Goal: Find specific page/section: Find specific page/section

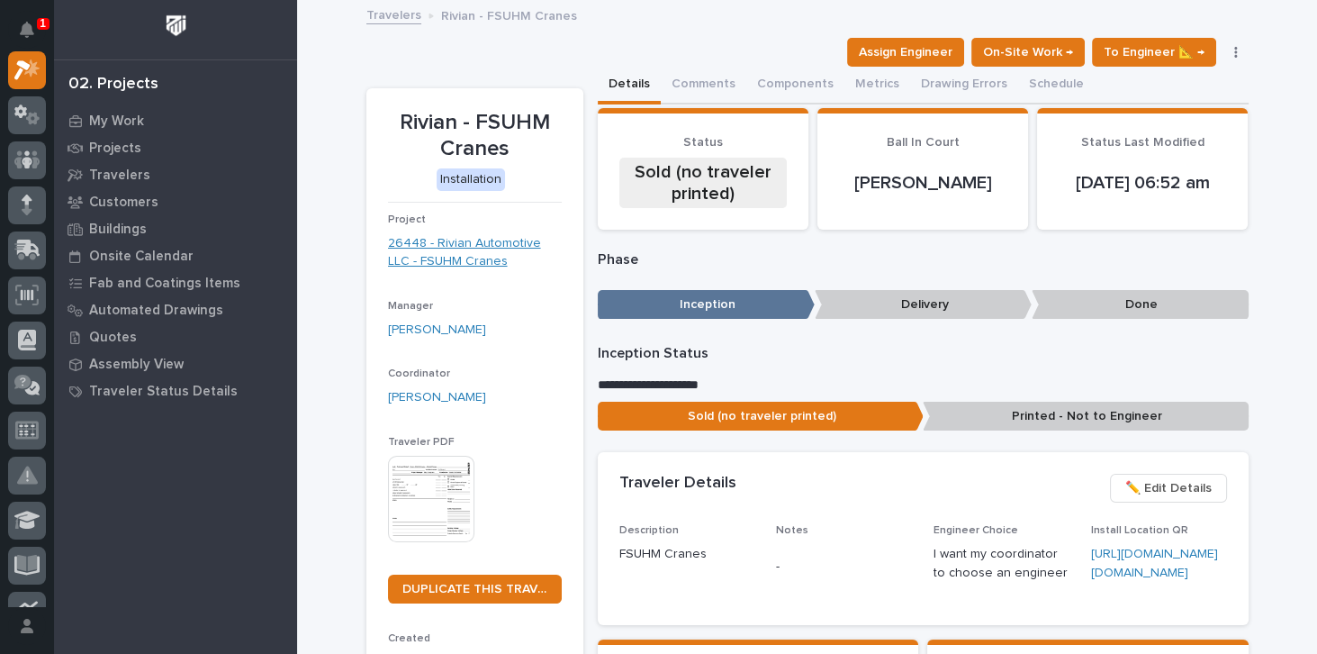
click at [452, 244] on link "26448 - Rivian Automotive LLC - FSUHM Cranes" at bounding box center [475, 253] width 174 height 38
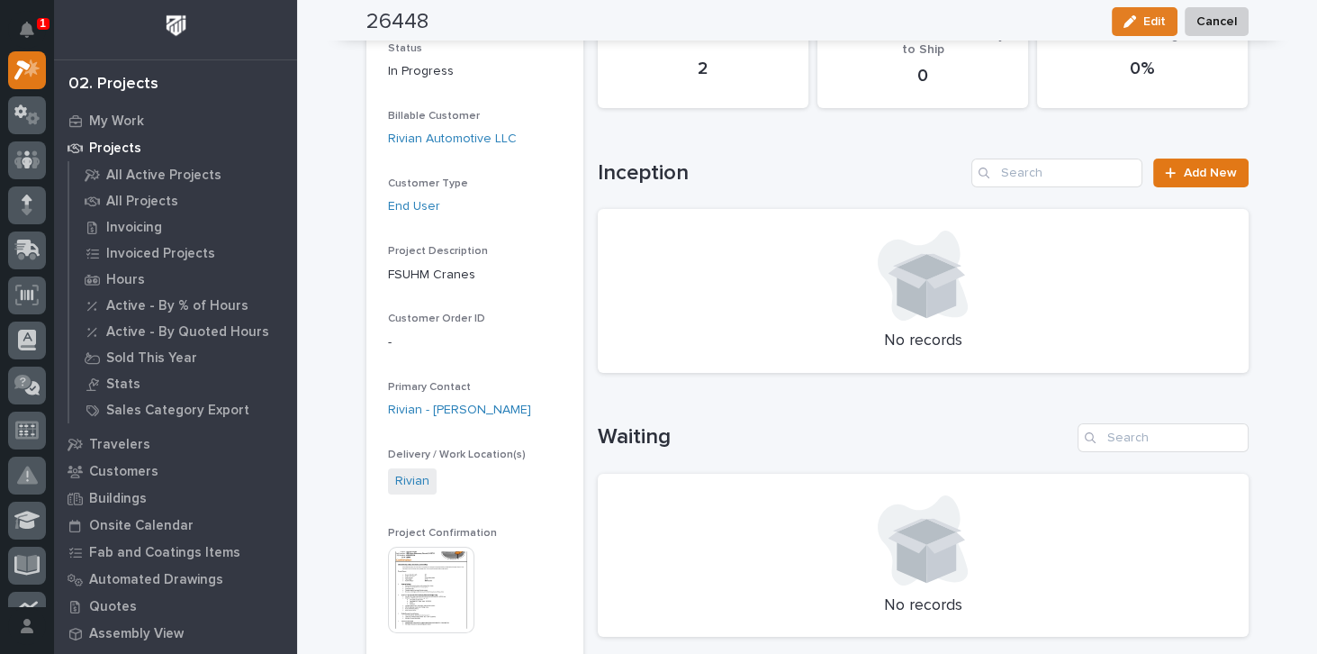
scroll to position [257, 0]
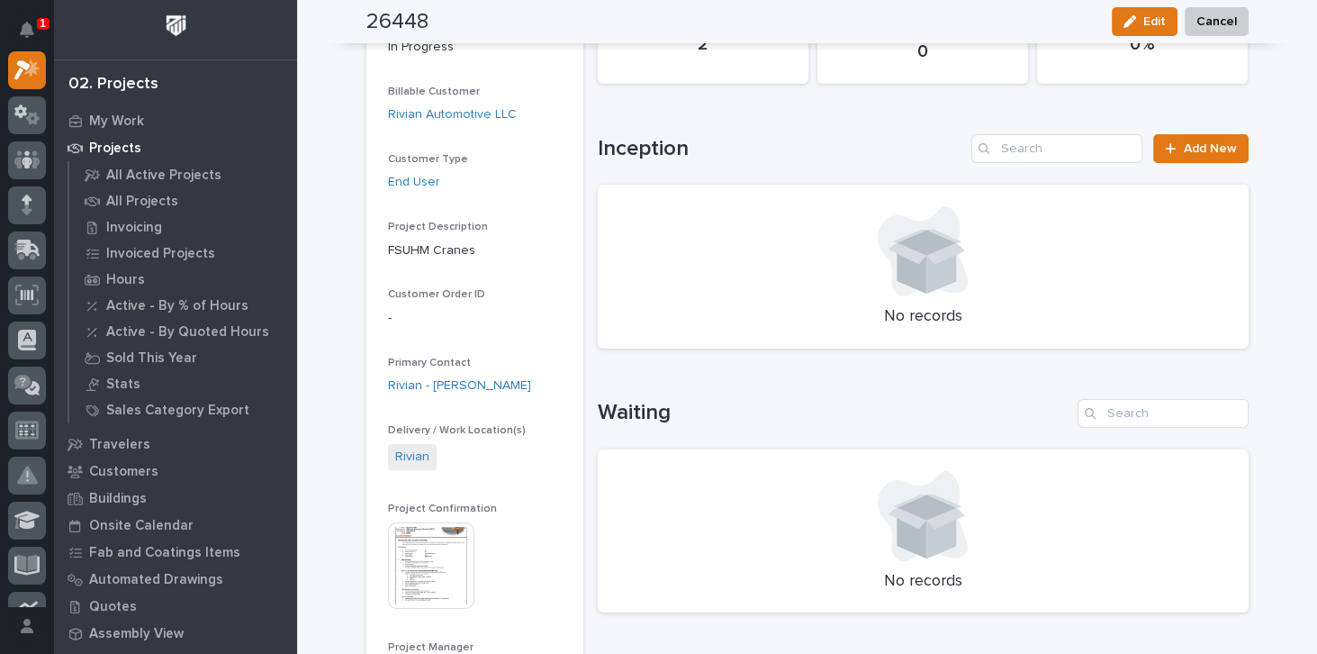
click at [424, 562] on img at bounding box center [431, 565] width 86 height 86
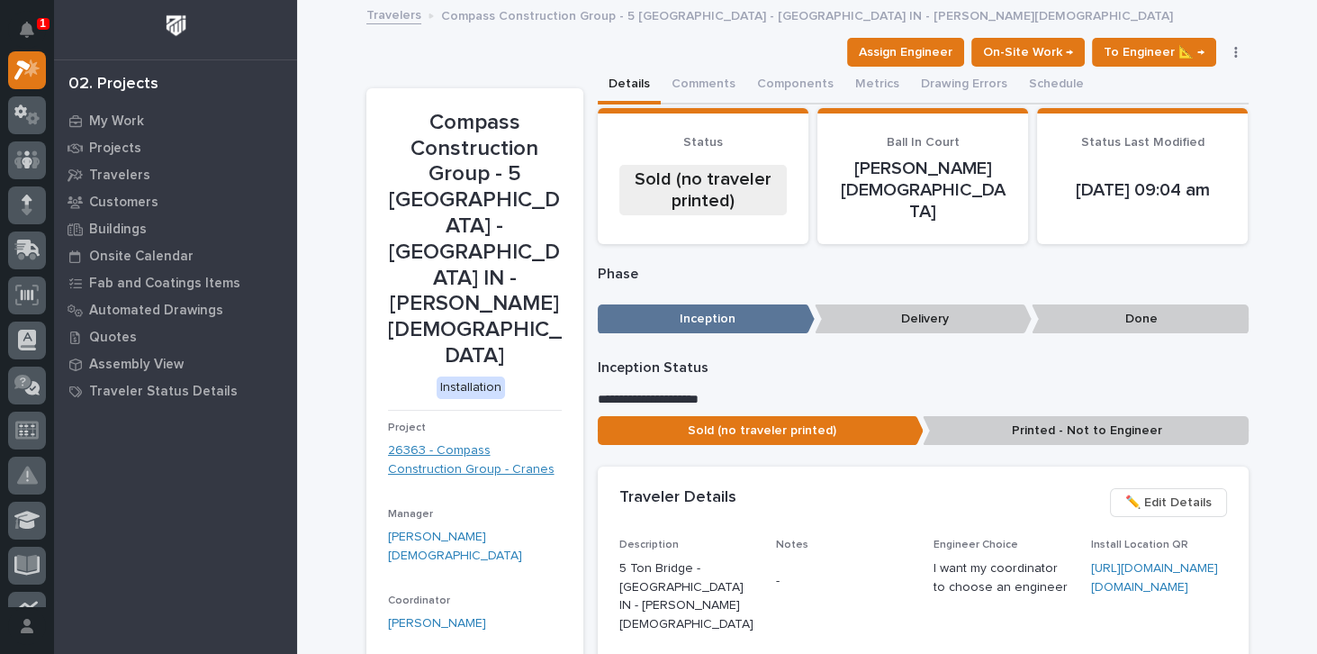
click at [447, 441] on link "26363 - Compass Construction Group - Cranes" at bounding box center [475, 460] width 174 height 38
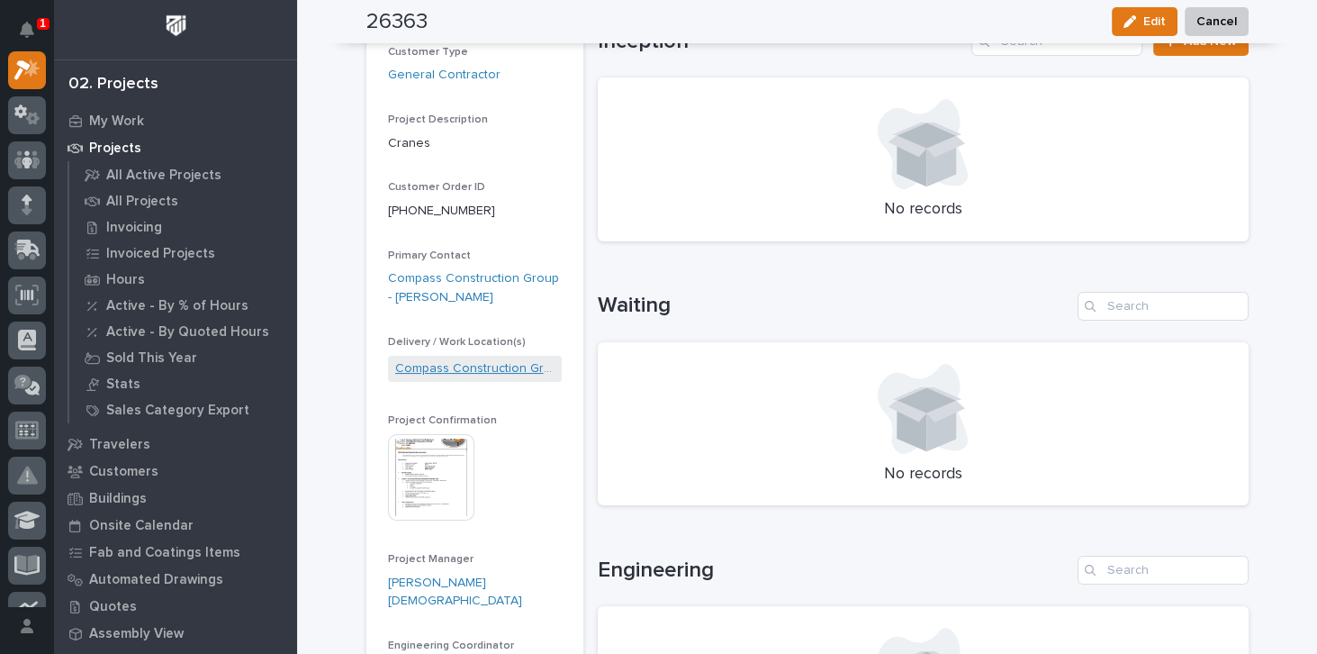
scroll to position [360, 0]
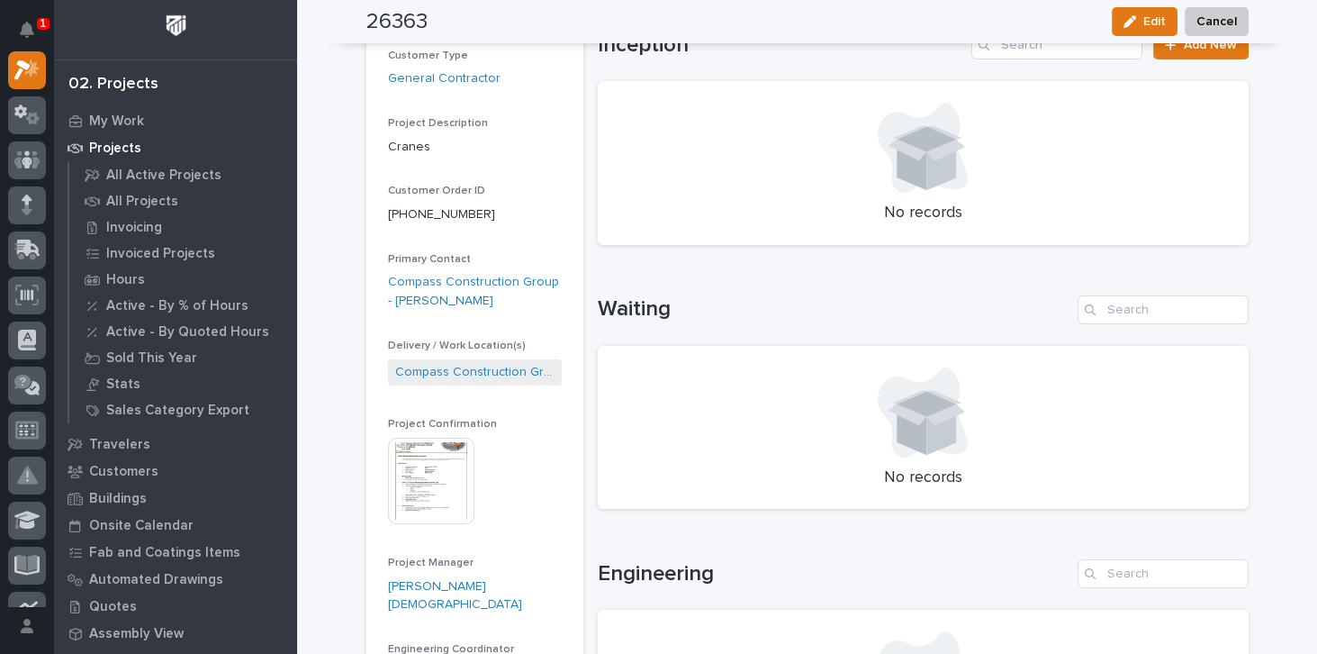
click at [439, 457] on img at bounding box center [431, 481] width 86 height 86
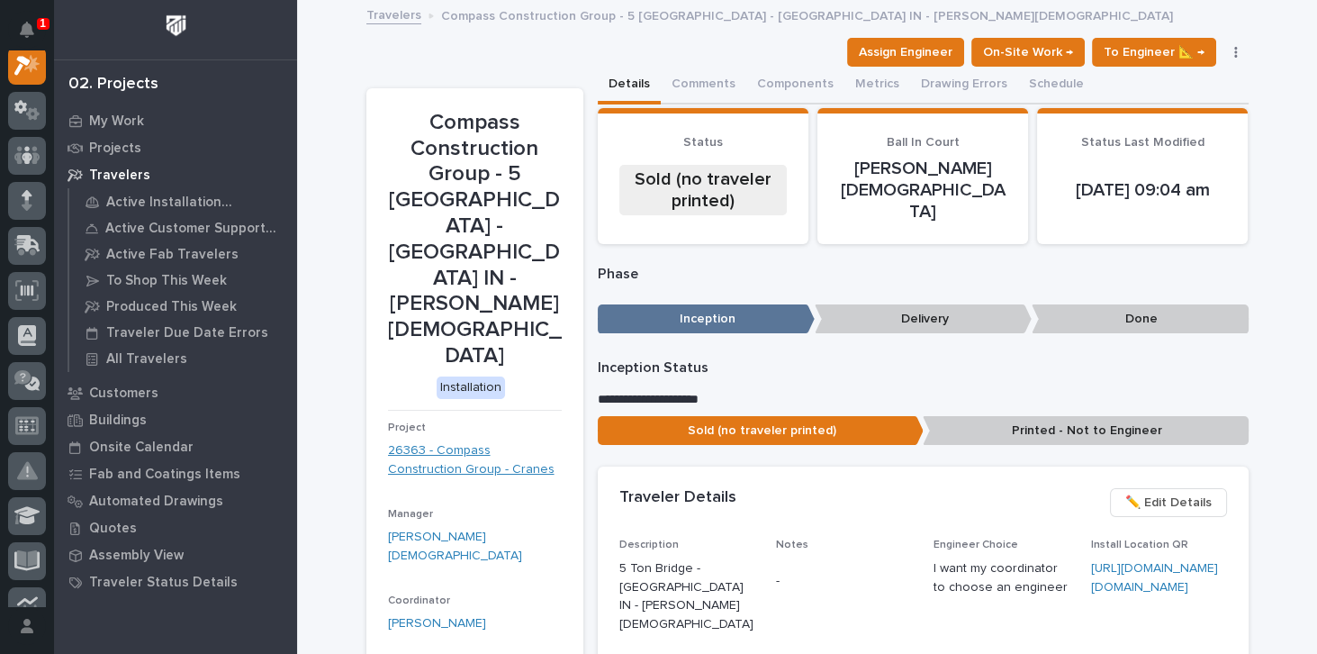
click at [439, 441] on link "26363 - Compass Construction Group - Cranes" at bounding box center [475, 460] width 174 height 38
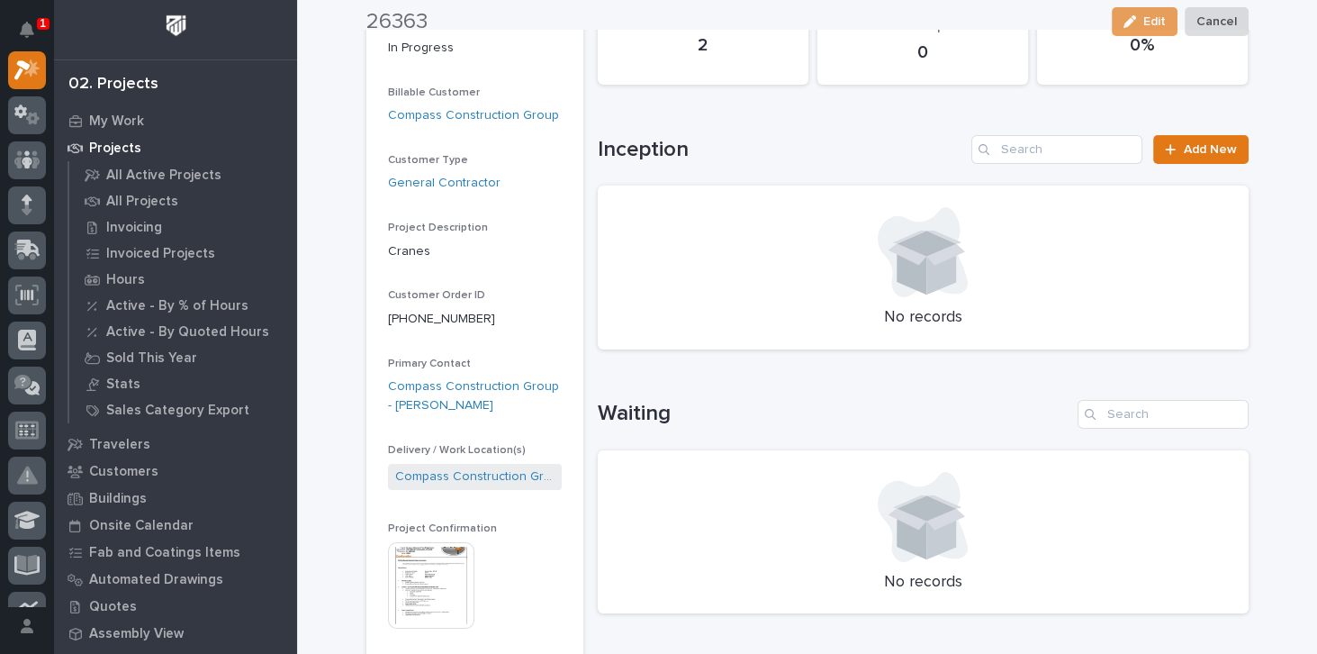
scroll to position [257, 0]
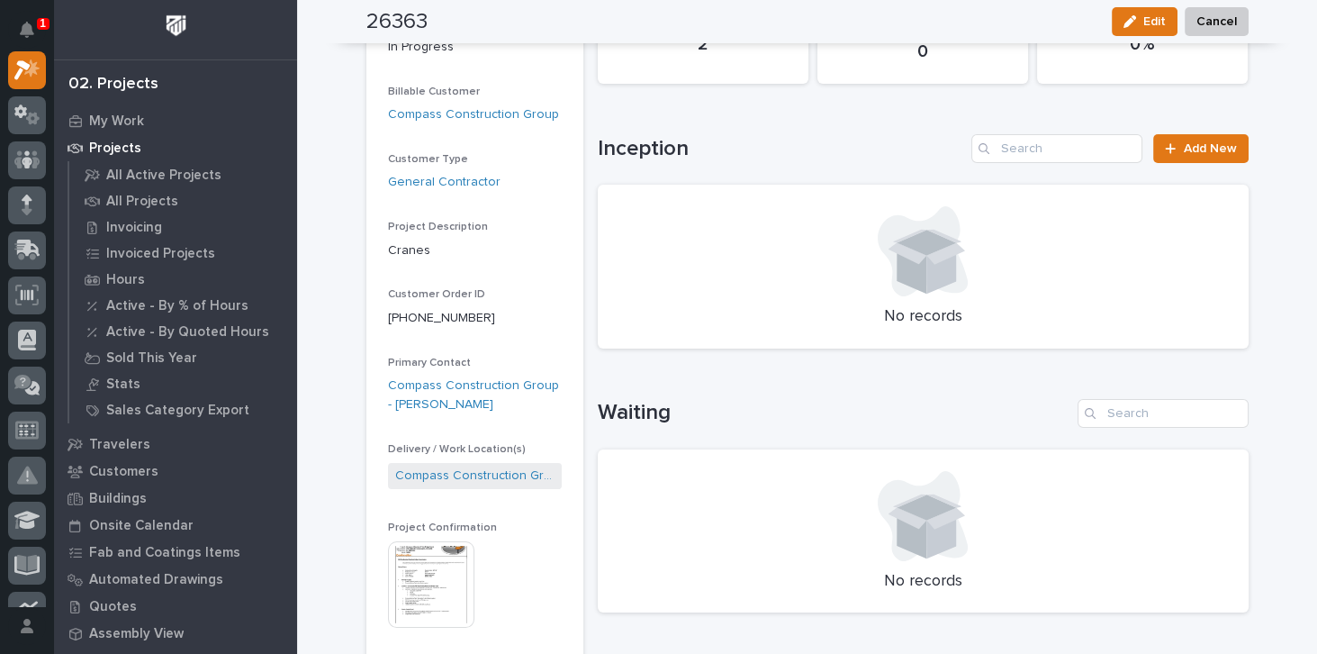
click at [438, 592] on img at bounding box center [431, 584] width 86 height 86
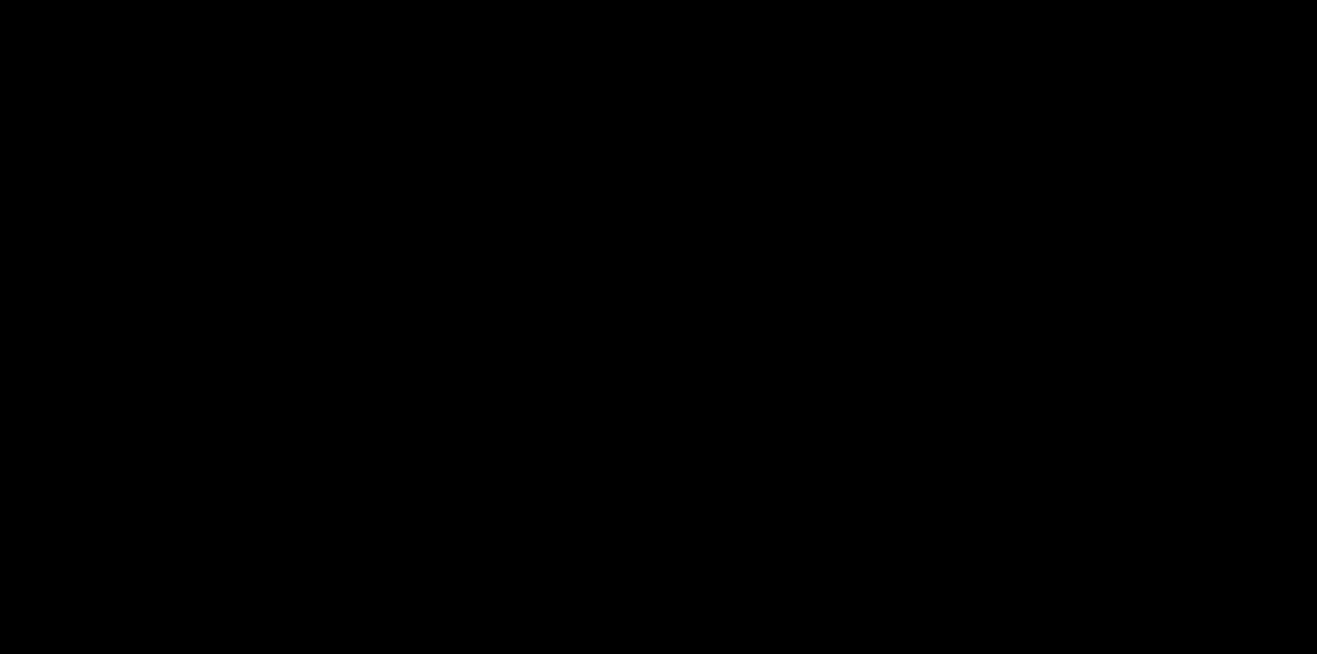
scroll to position [205, 0]
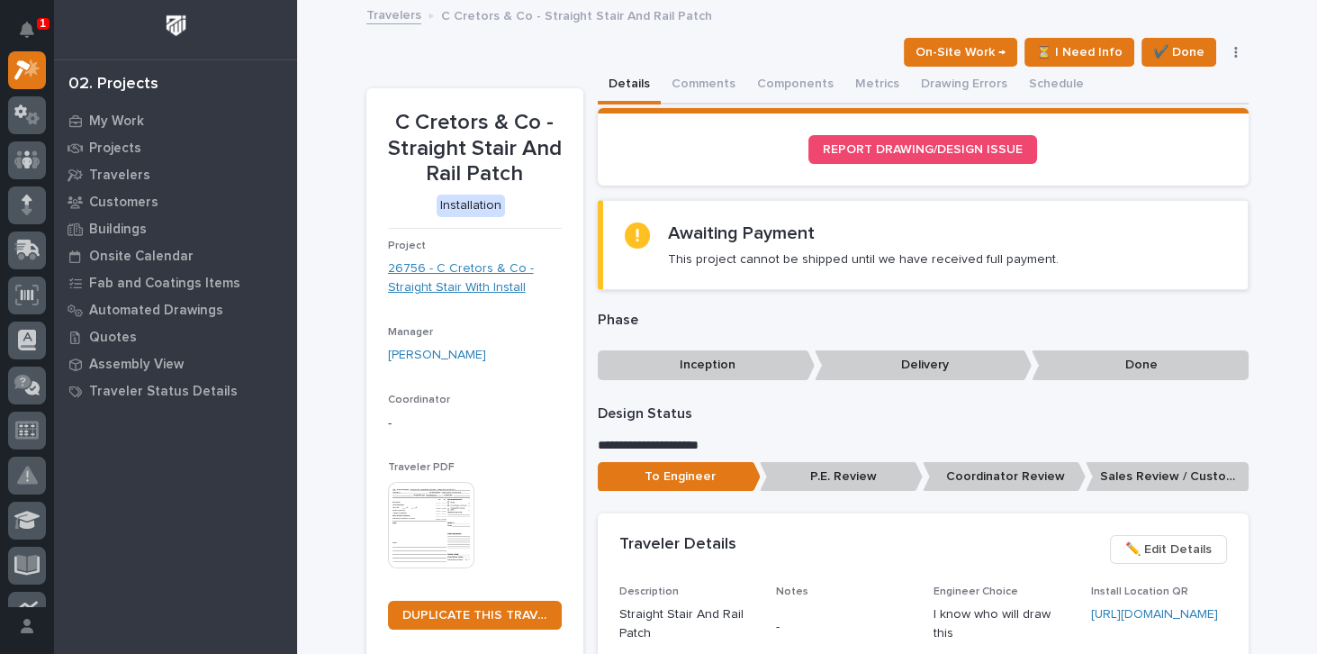
click at [464, 284] on link "26756 - C Cretors & Co - Straight Stair With Install" at bounding box center [475, 278] width 174 height 38
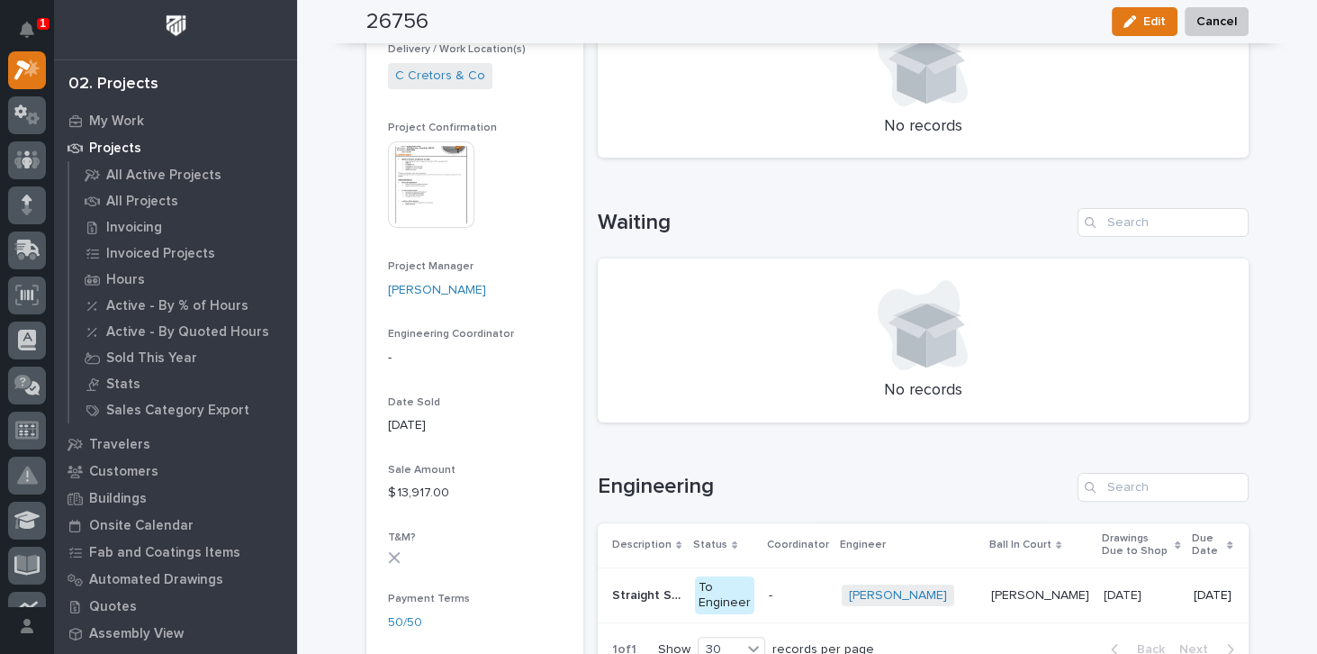
scroll to position [654, 0]
click at [412, 168] on img at bounding box center [431, 186] width 86 height 86
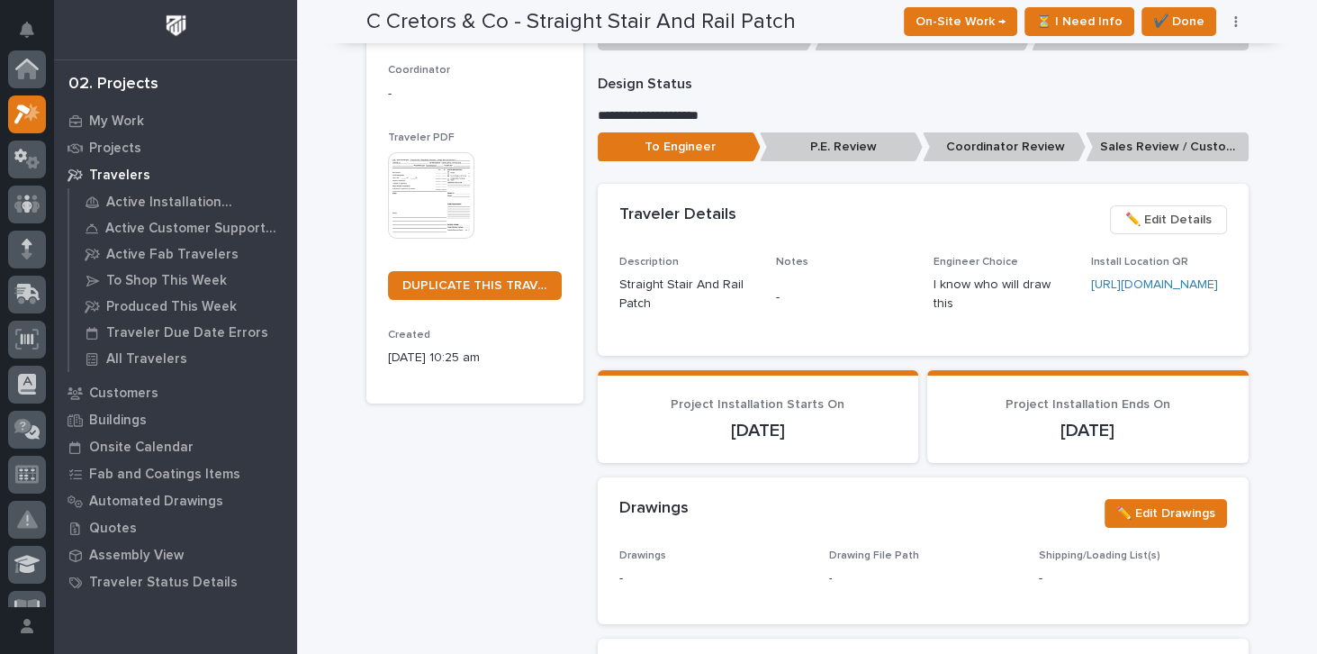
scroll to position [49, 0]
